Goal: Task Accomplishment & Management: Use online tool/utility

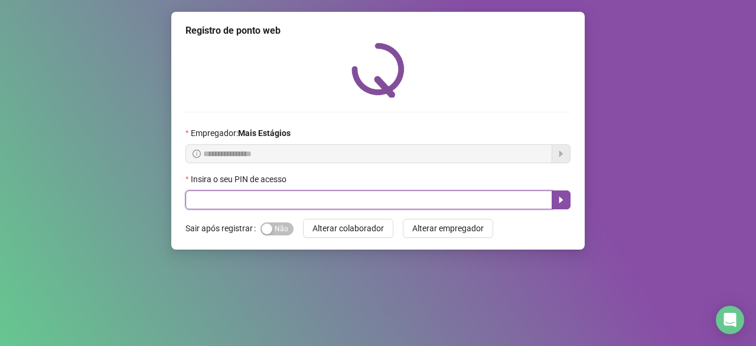
click at [362, 200] on input "text" at bounding box center [369, 199] width 367 height 19
type input "*****"
click at [563, 192] on button "button" at bounding box center [561, 199] width 19 height 19
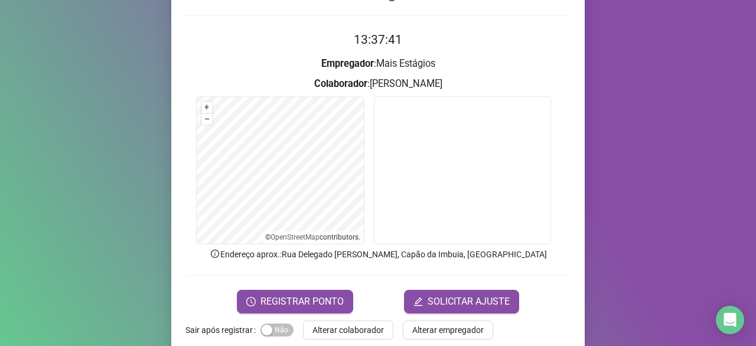
scroll to position [115, 0]
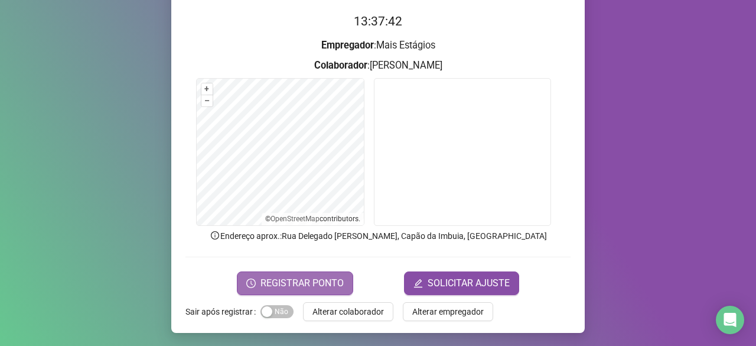
click at [326, 273] on button "REGISTRAR PONTO" at bounding box center [295, 283] width 116 height 24
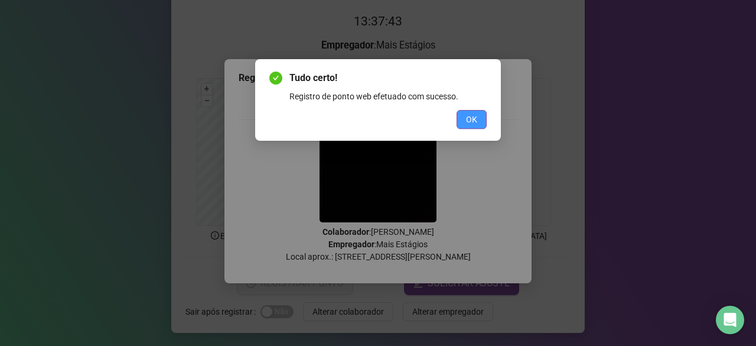
click at [481, 117] on button "OK" at bounding box center [472, 119] width 30 height 19
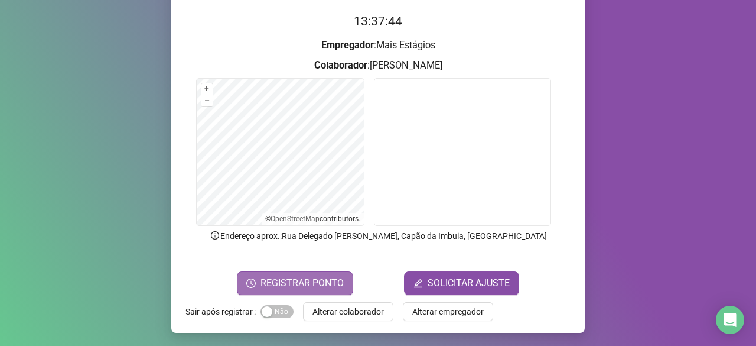
click at [313, 281] on span "REGISTRAR PONTO" at bounding box center [302, 283] width 83 height 14
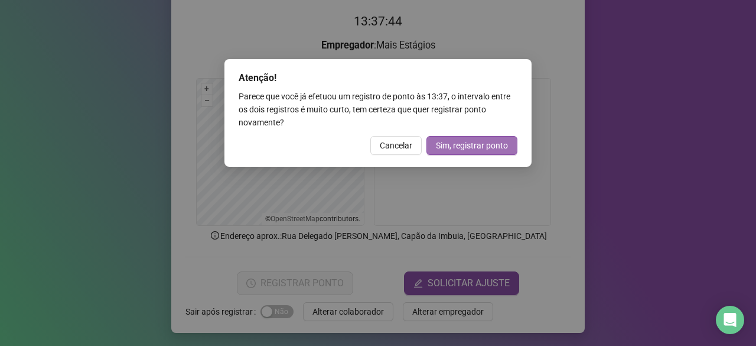
click at [492, 138] on button "Sim, registrar ponto" at bounding box center [472, 145] width 91 height 19
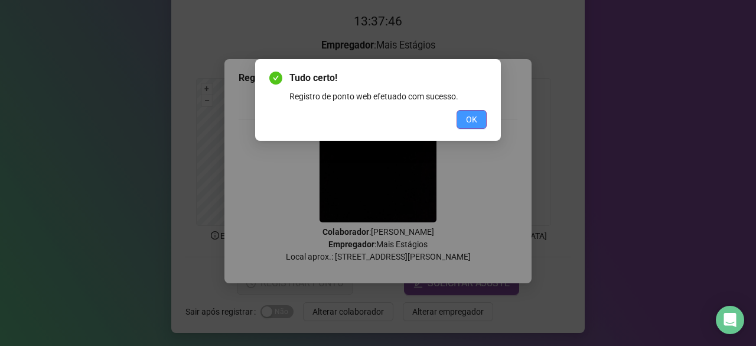
click at [480, 128] on button "OK" at bounding box center [472, 119] width 30 height 19
